Goal: Information Seeking & Learning: Learn about a topic

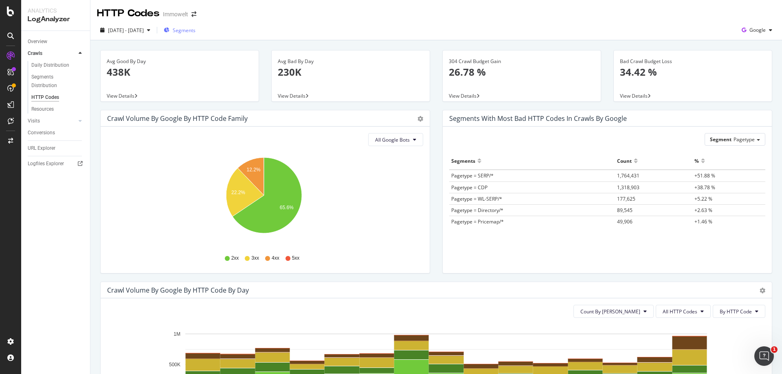
click at [195, 27] on span "Segments" at bounding box center [184, 30] width 23 height 7
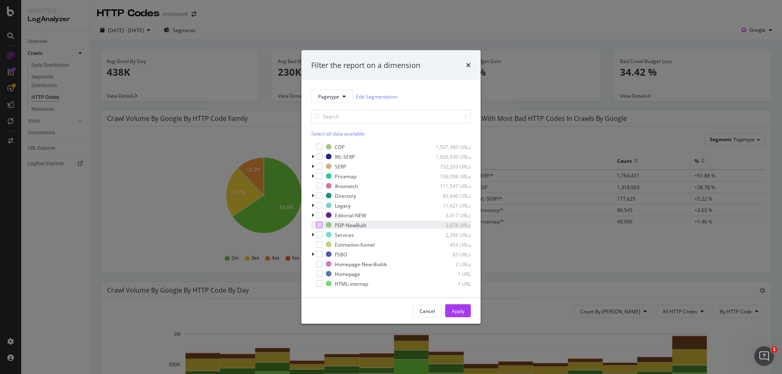
click at [320, 226] on div "modal" at bounding box center [319, 225] width 7 height 7
click at [458, 309] on div "Apply" at bounding box center [457, 310] width 13 height 7
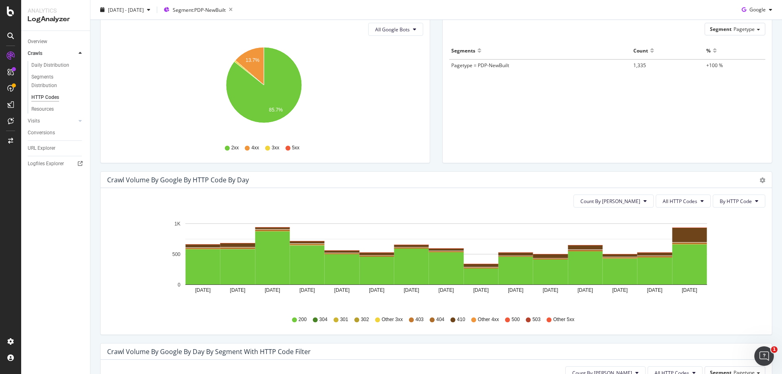
scroll to position [122, 0]
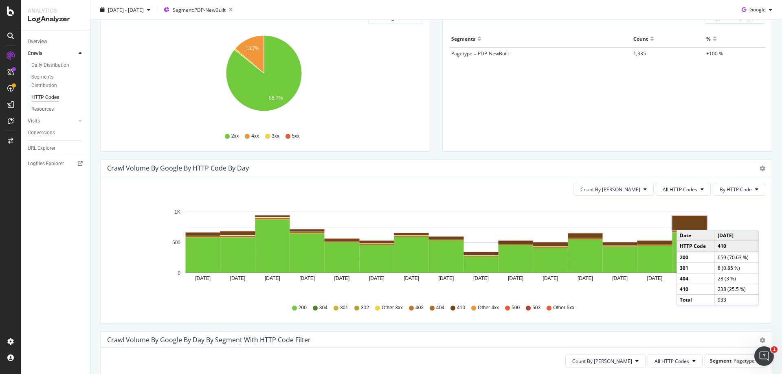
click at [684, 222] on rect "A chart." at bounding box center [689, 223] width 35 height 14
